Goal: Check status: Check status

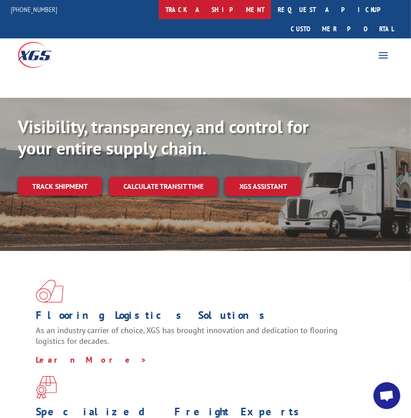
click at [235, 9] on link "track a shipment" at bounding box center [215, 9] width 112 height 19
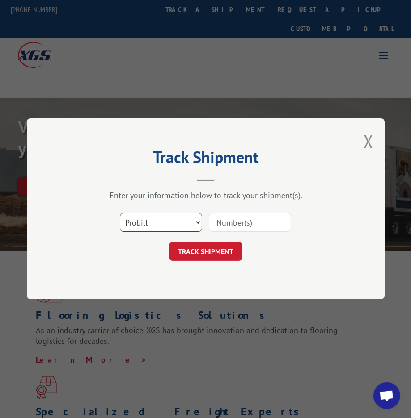
click at [169, 221] on select "Select category... Probill BOL PO" at bounding box center [161, 223] width 82 height 19
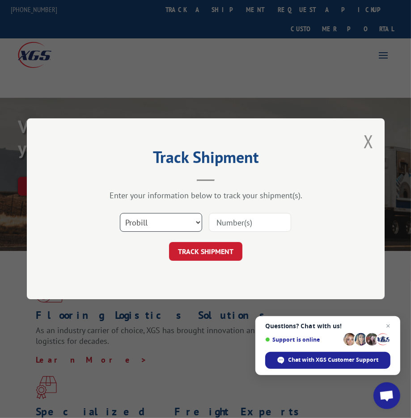
select select "bol"
click at [120, 214] on select "Select category... Probill BOL PO" at bounding box center [161, 223] width 82 height 19
drag, startPoint x: 251, startPoint y: 213, endPoint x: 252, endPoint y: 217, distance: 4.5
click at [252, 215] on input at bounding box center [250, 223] width 82 height 19
click at [252, 218] on input at bounding box center [250, 223] width 82 height 19
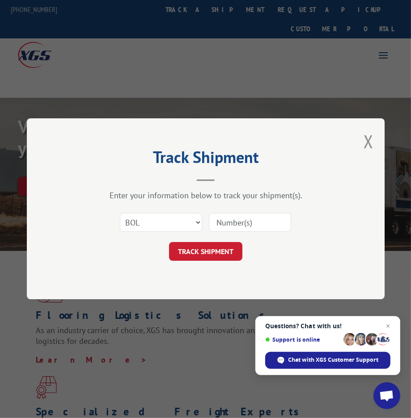
paste input "5150972"
type input "5150972"
click at [217, 249] on button "TRACK SHIPMENT" at bounding box center [205, 252] width 73 height 19
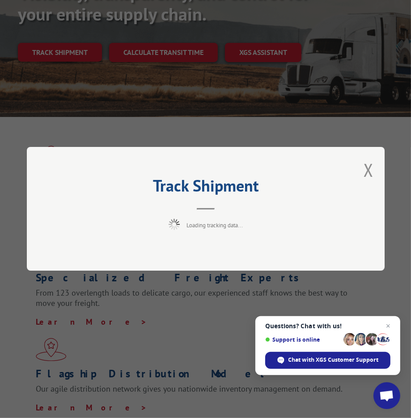
scroll to position [201, 0]
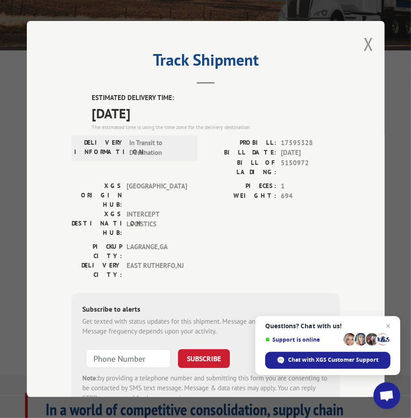
click at [165, 135] on div "DELIVERY INFORMATION: In Transit to Destination" at bounding box center [134, 147] width 126 height 25
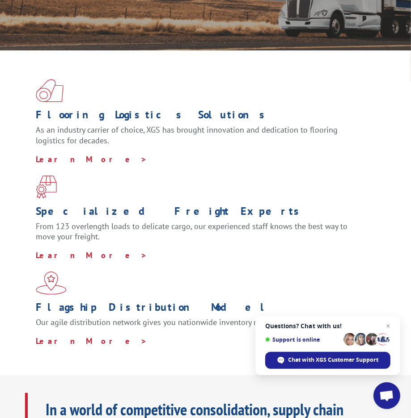
scroll to position [0, 0]
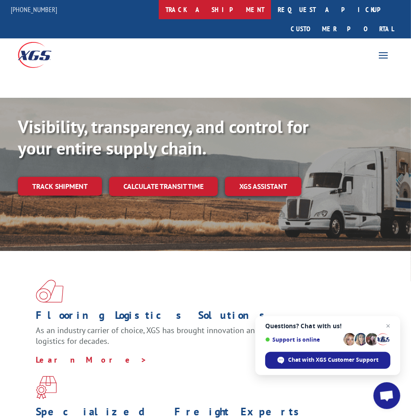
click at [226, 6] on link "track a shipment" at bounding box center [215, 9] width 112 height 19
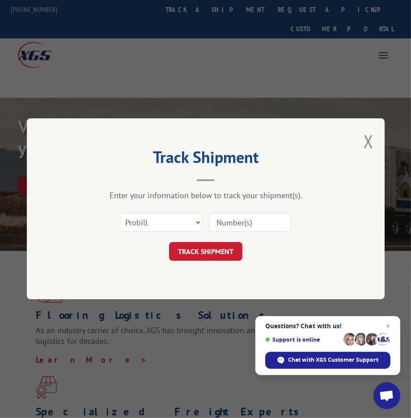
click at [139, 233] on div "Select category... Probill BOL PO" at bounding box center [205, 222] width 268 height 29
click at [139, 227] on select "Select category... Probill BOL PO" at bounding box center [161, 223] width 82 height 19
select select "bol"
click at [120, 214] on select "Select category... Probill BOL PO" at bounding box center [161, 223] width 82 height 19
click at [219, 224] on input at bounding box center [250, 223] width 82 height 19
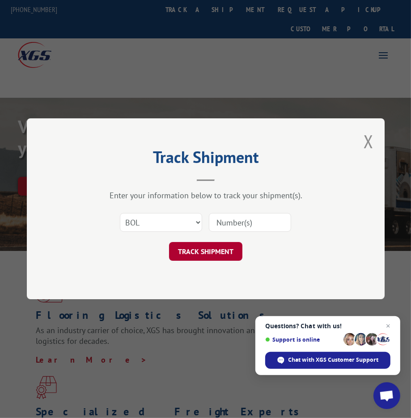
paste input "2842088"
type input "2842088"
click at [207, 255] on button "TRACK SHIPMENT" at bounding box center [205, 252] width 73 height 19
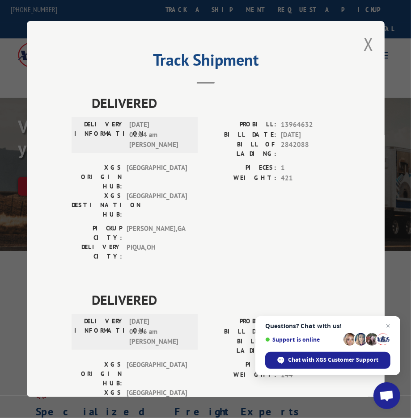
scroll to position [310, 0]
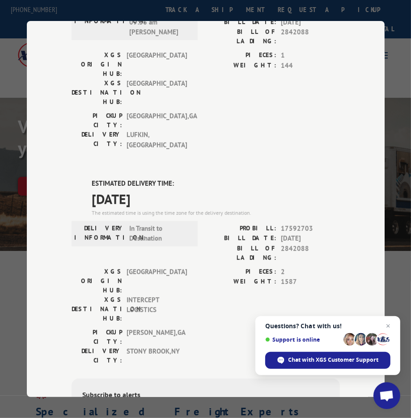
click at [258, 244] on label "BILL OF LADING:" at bounding box center [241, 253] width 71 height 19
click at [187, 10] on div "Track Shipment DELIVERED DELIVERY INFORMATION: [DATE] 01:14 am [PERSON_NAME]: 1…" at bounding box center [205, 209] width 411 height 418
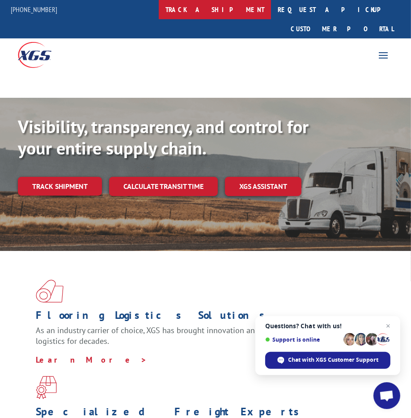
click at [224, 11] on link "track a shipment" at bounding box center [215, 9] width 112 height 19
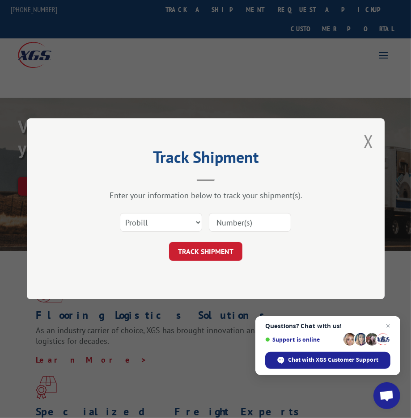
scroll to position [0, 0]
click at [186, 220] on select "Select category... Probill BOL PO" at bounding box center [161, 223] width 82 height 19
select select "bol"
click at [120, 214] on select "Select category... Probill BOL PO" at bounding box center [161, 223] width 82 height 19
click at [246, 220] on input at bounding box center [250, 223] width 82 height 19
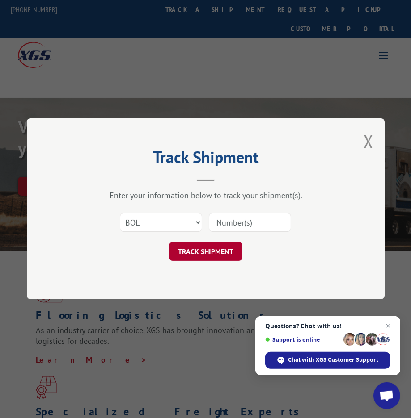
paste input "2842088"
type input "2842088"
click at [219, 249] on button "TRACK SHIPMENT" at bounding box center [205, 252] width 73 height 19
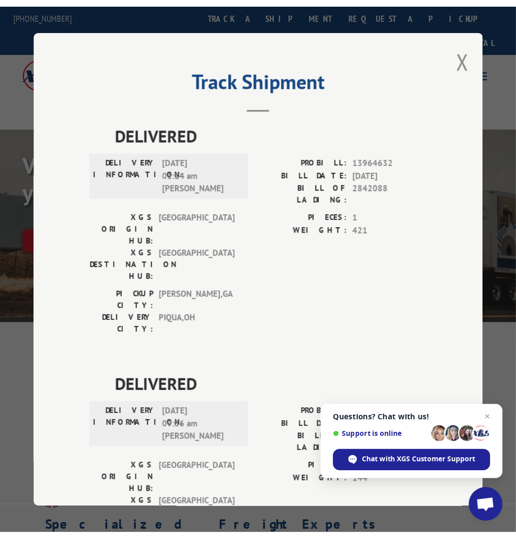
scroll to position [310, 0]
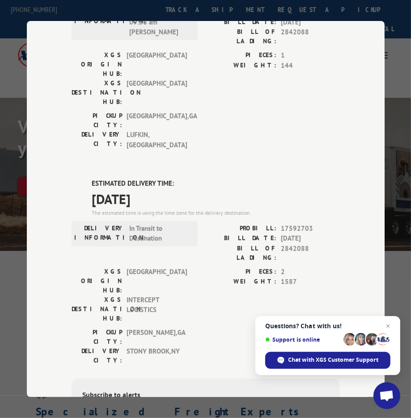
click at [138, 359] on div "DELIVERED DELIVERY INFORMATION: [DATE] 01:14 am [PERSON_NAME]: 13964632 BILL DA…" at bounding box center [205, 153] width 268 height 741
click at [141, 353] on div "DELIVERED DELIVERY INFORMATION: [DATE] 01:14 am [PERSON_NAME]: 13964632 BILL DA…" at bounding box center [205, 153] width 268 height 741
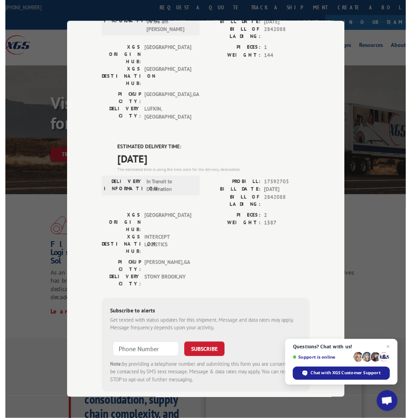
scroll to position [200, 0]
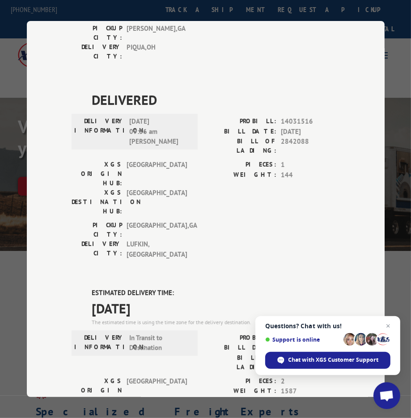
click at [164, 11] on div "Track Shipment DELIVERED DELIVERY INFORMATION: [DATE] 01:14 am [PERSON_NAME]: 1…" at bounding box center [205, 209] width 411 height 418
click at [256, 137] on label "BILL OF LADING:" at bounding box center [241, 146] width 71 height 19
